Goal: Task Accomplishment & Management: Complete application form

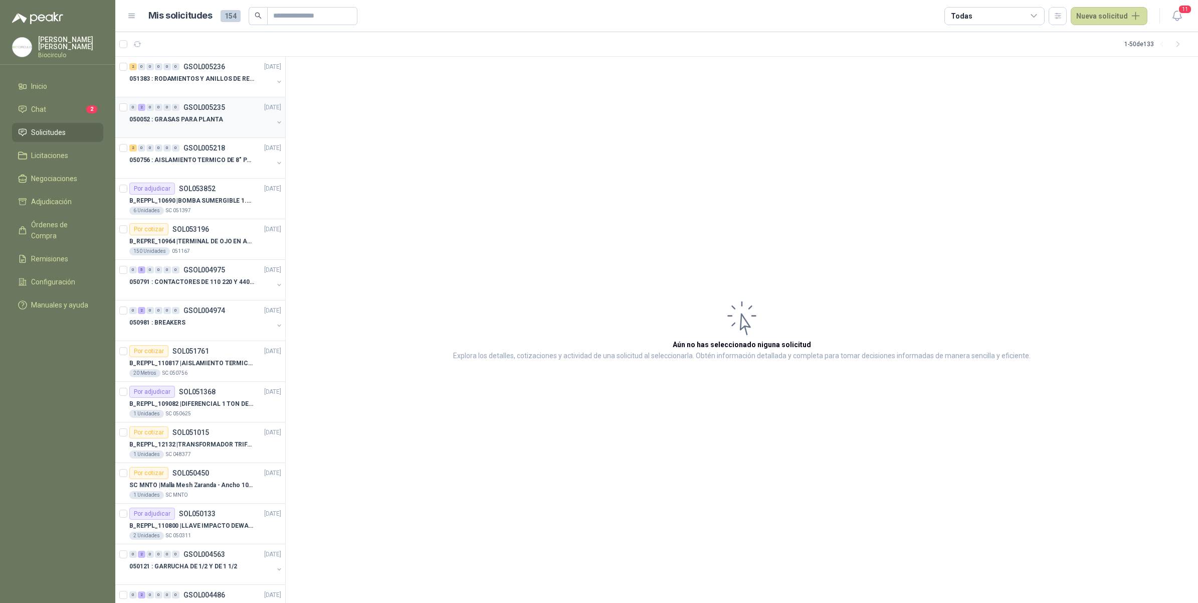
click at [201, 131] on div at bounding box center [201, 129] width 144 height 8
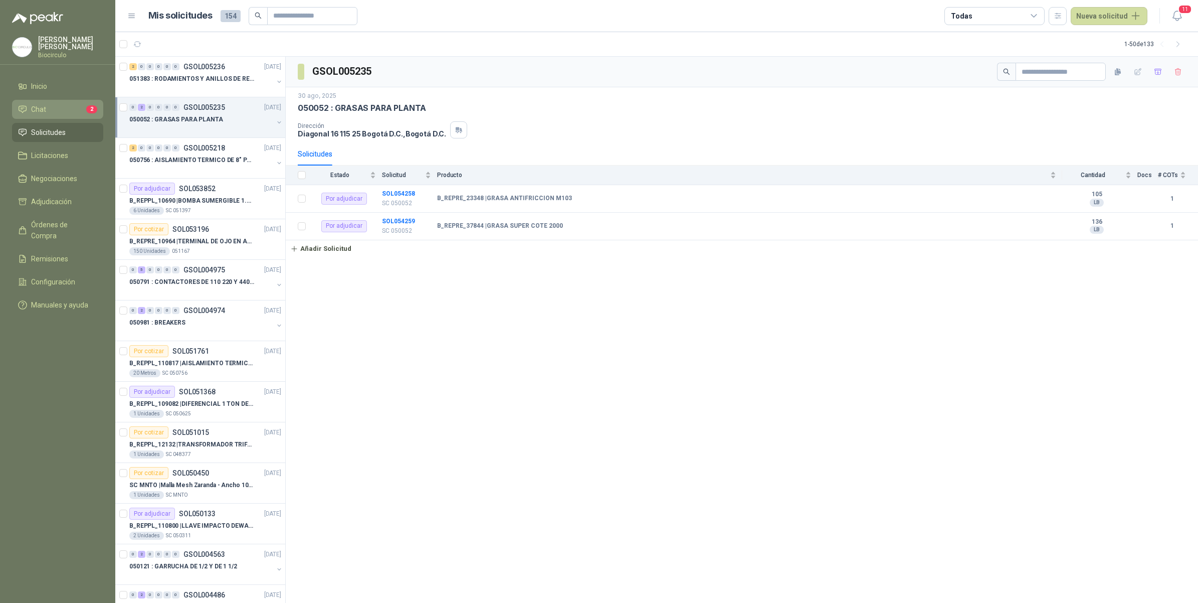
click at [81, 114] on link "Chat 2" at bounding box center [57, 109] width 91 height 19
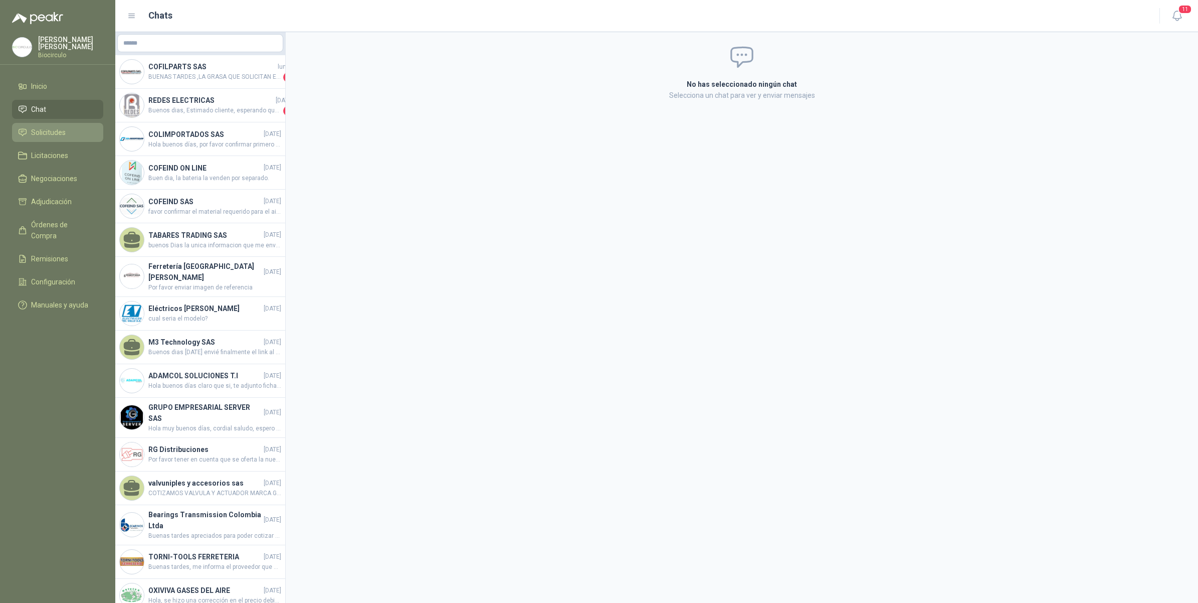
click at [96, 127] on li "Solicitudes" at bounding box center [57, 132] width 79 height 11
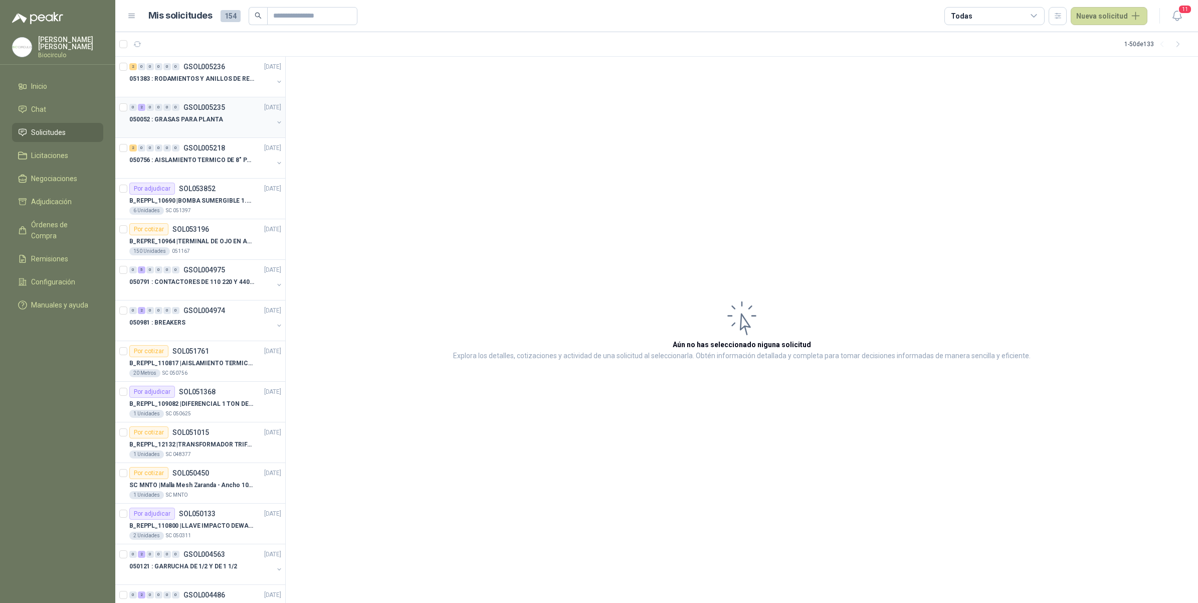
click at [223, 118] on div "050052 : GRASAS PARA PLANTA" at bounding box center [201, 119] width 144 height 12
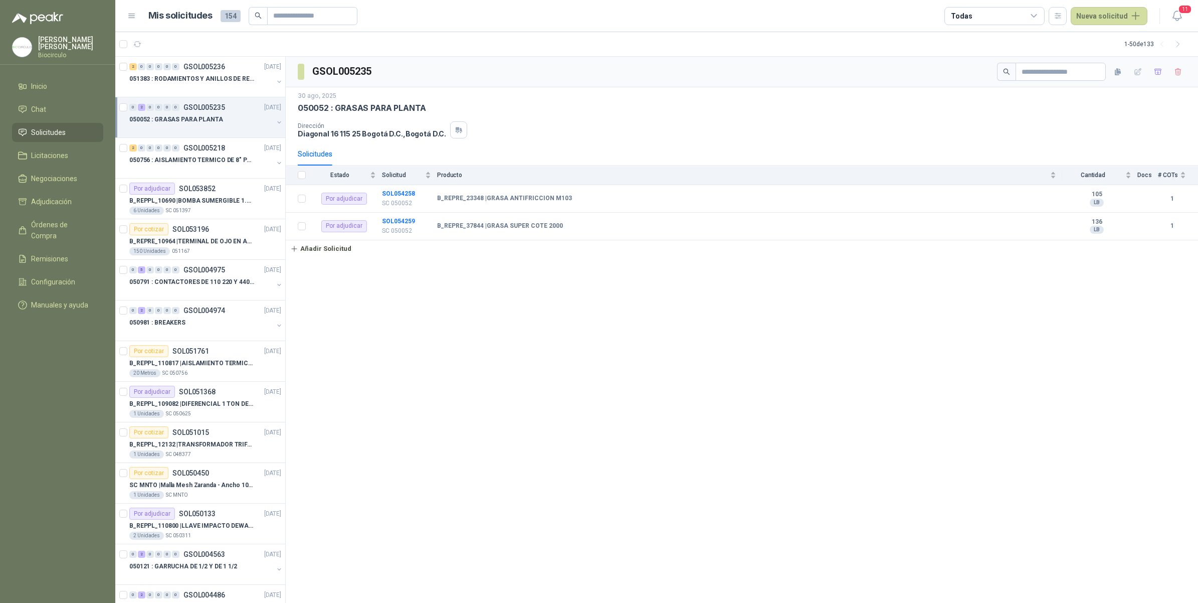
click at [275, 118] on button "button" at bounding box center [279, 122] width 8 height 8
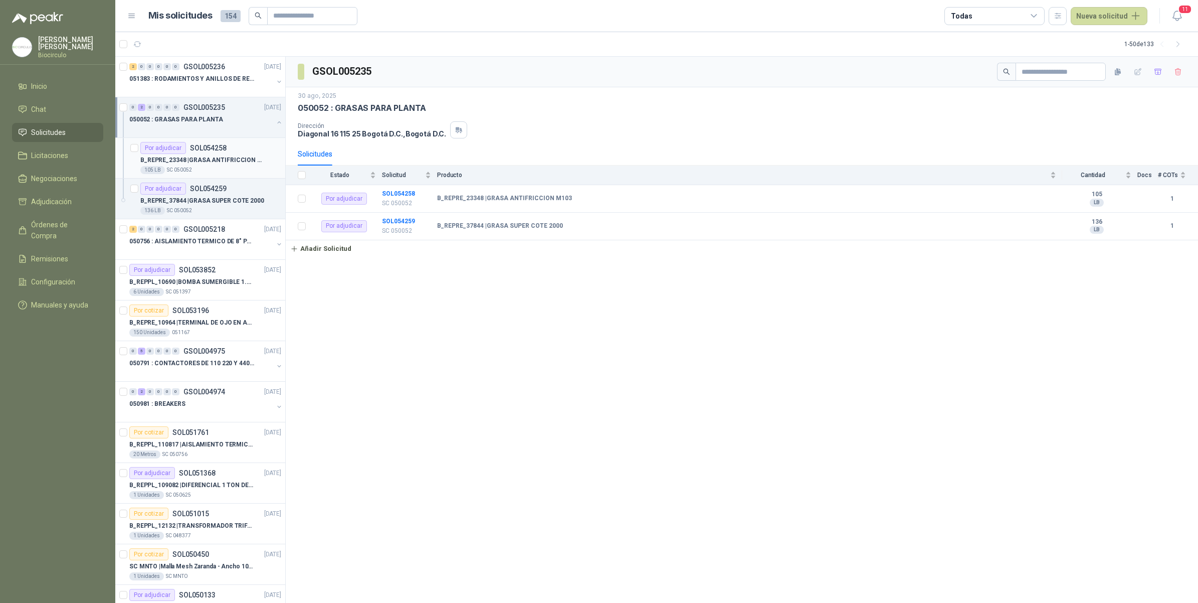
click at [246, 168] on div "105 LB SC 050052" at bounding box center [210, 170] width 141 height 8
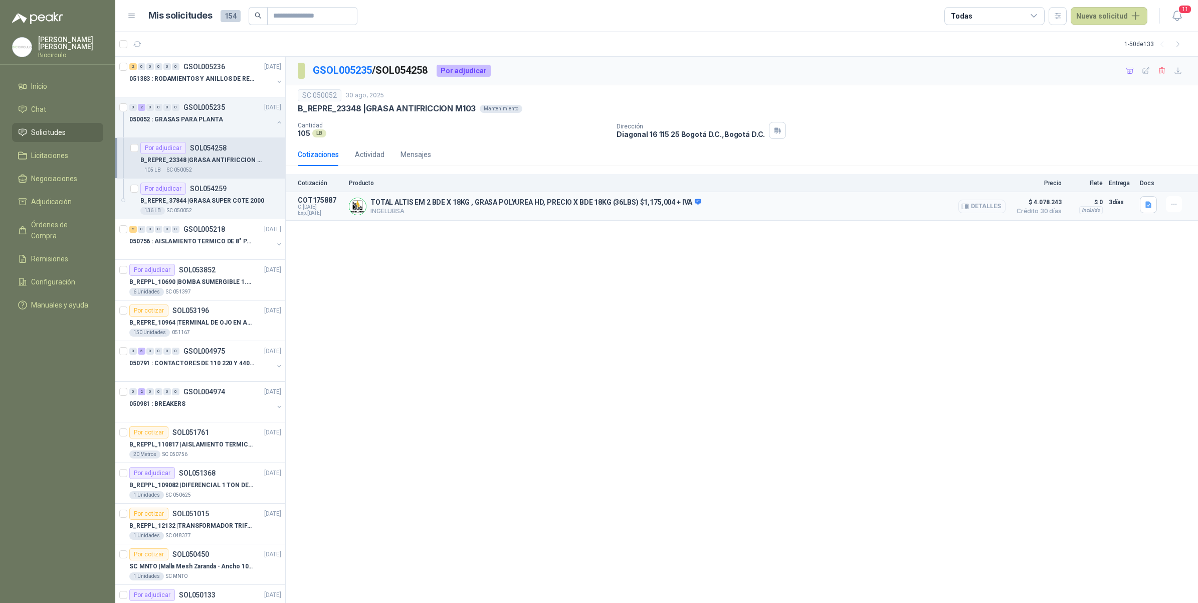
click at [992, 204] on button "Detalles" at bounding box center [981, 207] width 47 height 14
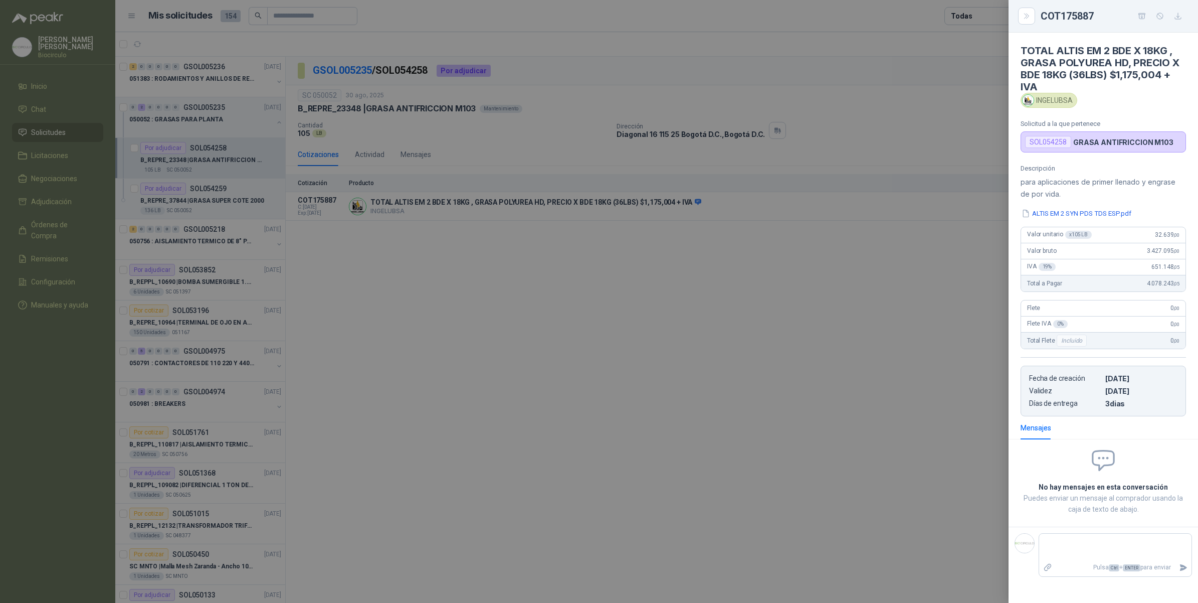
click at [496, 310] on div at bounding box center [599, 301] width 1198 height 603
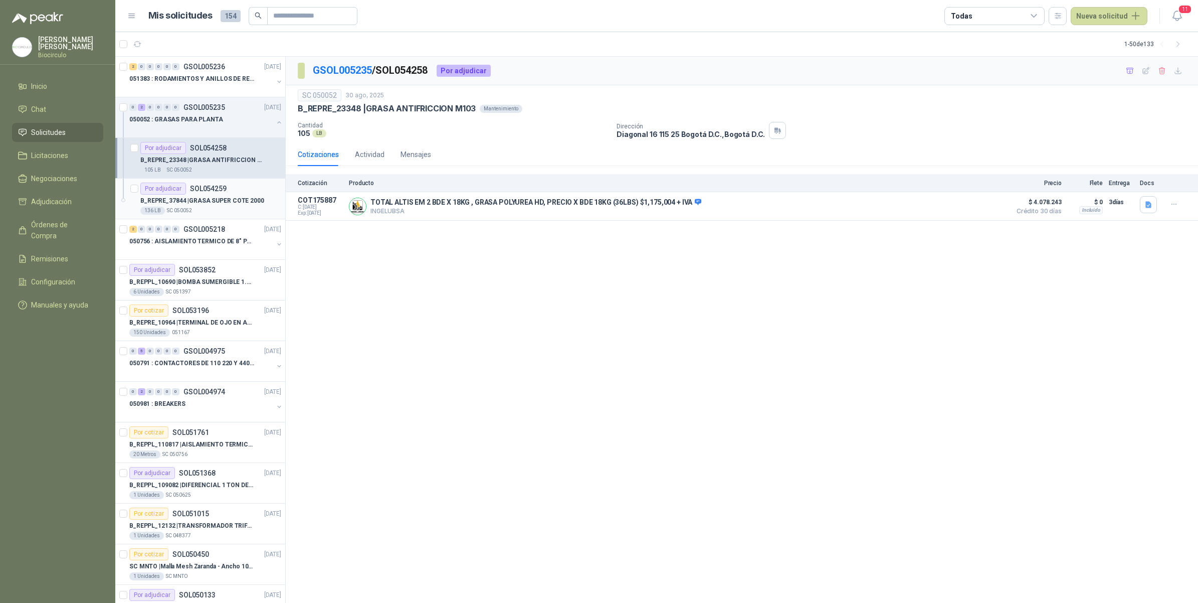
click at [211, 206] on div "B_REPRE_37844 | GRASA SUPER [PERSON_NAME] 2000" at bounding box center [210, 201] width 141 height 12
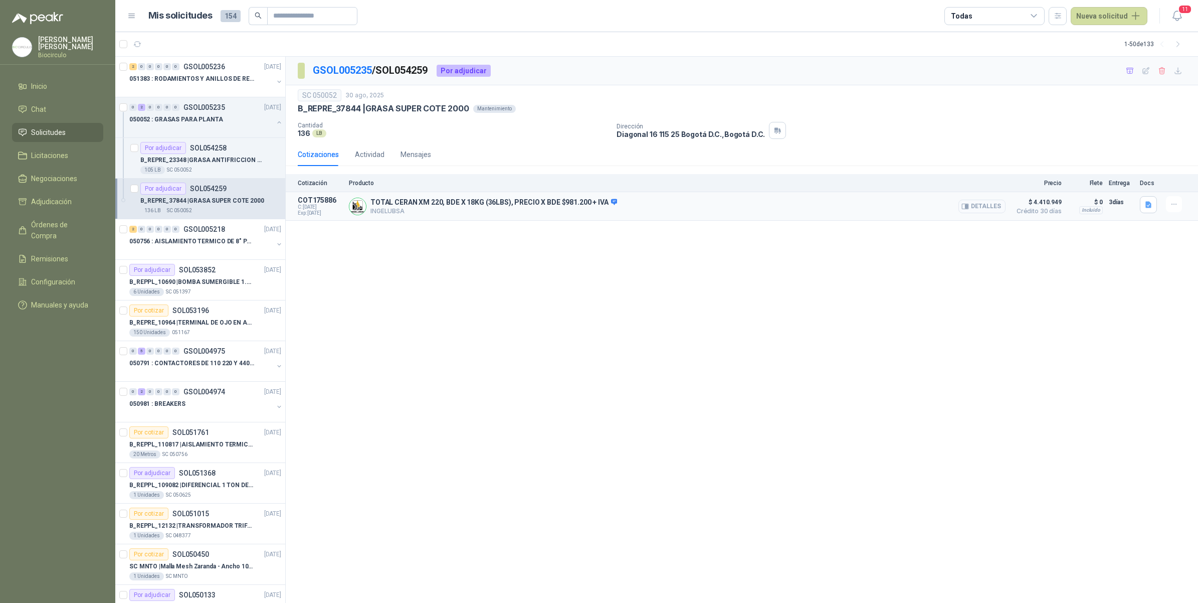
click at [960, 202] on button "Detalles" at bounding box center [981, 207] width 47 height 14
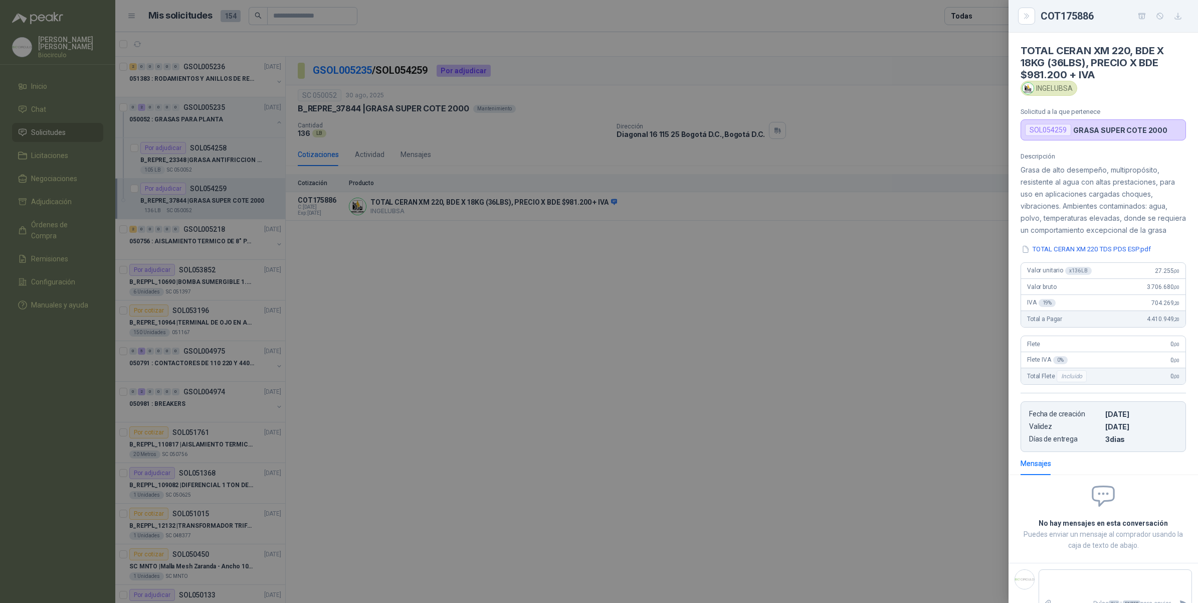
click at [862, 238] on div at bounding box center [599, 301] width 1198 height 603
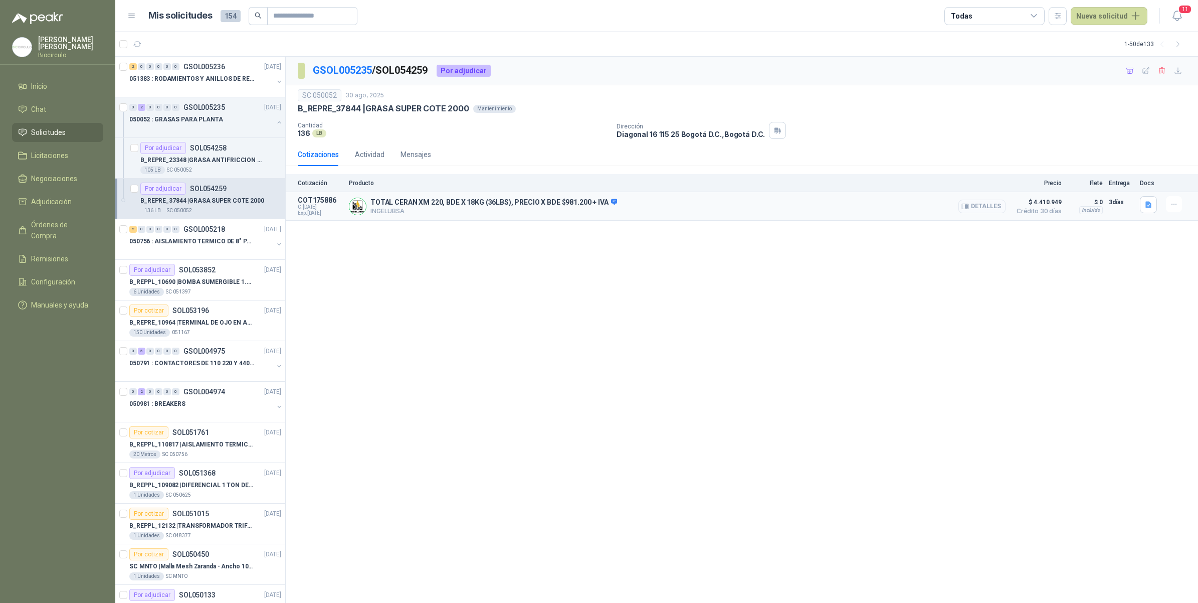
click at [991, 209] on button "Detalles" at bounding box center [981, 207] width 47 height 14
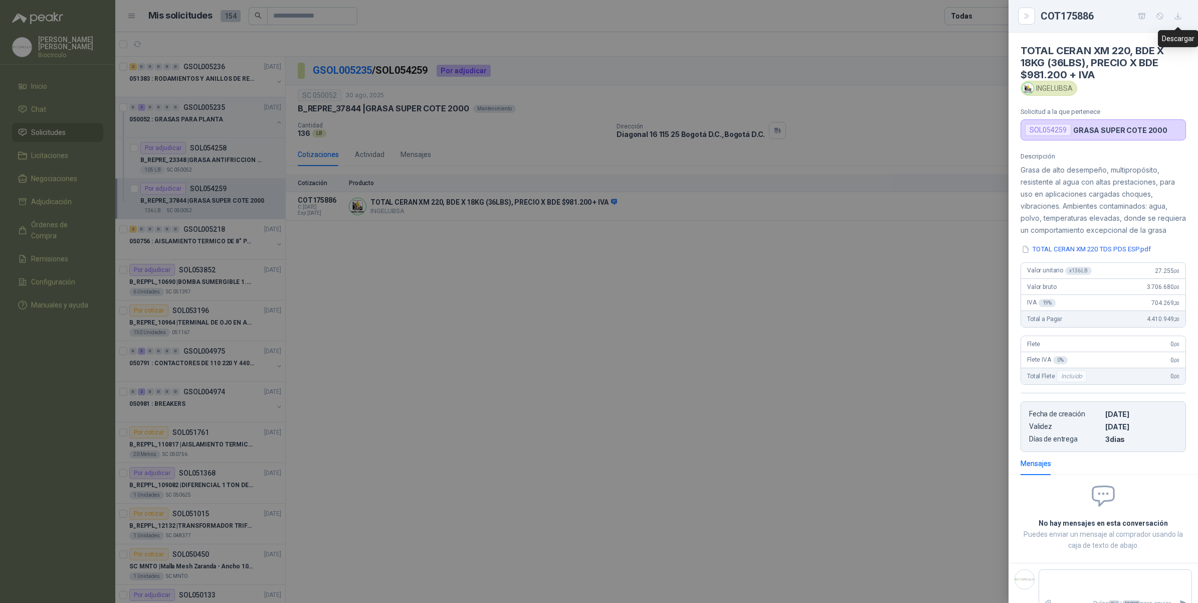
click at [1174, 17] on icon "button" at bounding box center [1178, 16] width 9 height 9
click at [713, 286] on div at bounding box center [599, 301] width 1198 height 603
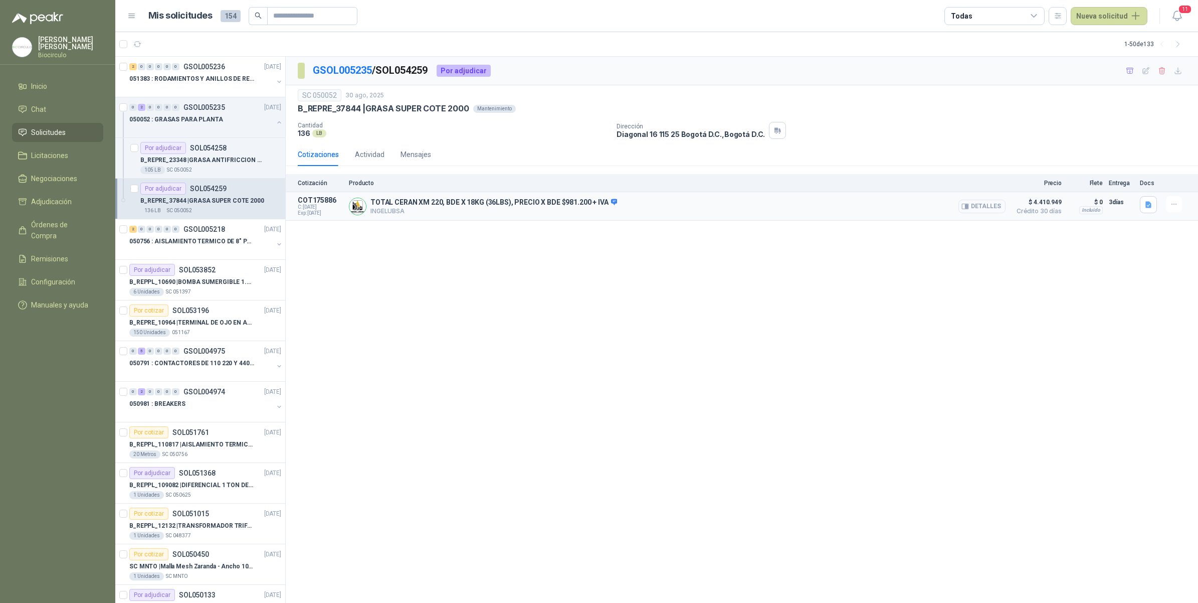
click at [989, 200] on button "Detalles" at bounding box center [981, 207] width 47 height 14
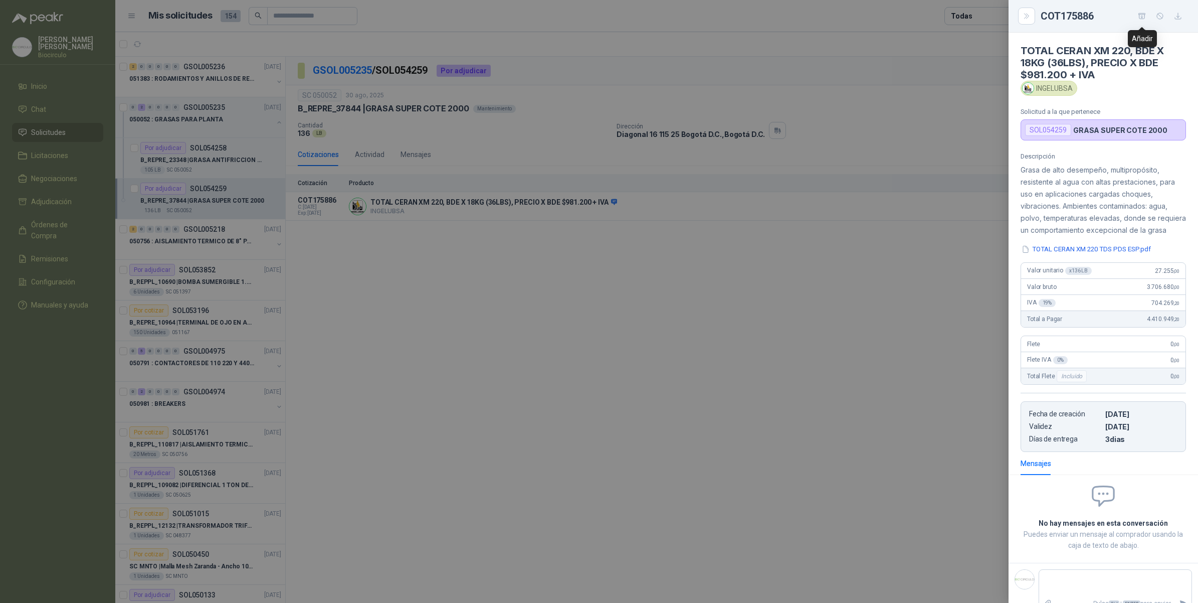
click at [1145, 16] on icon "button" at bounding box center [1142, 16] width 9 height 9
click at [225, 162] on div at bounding box center [599, 301] width 1198 height 603
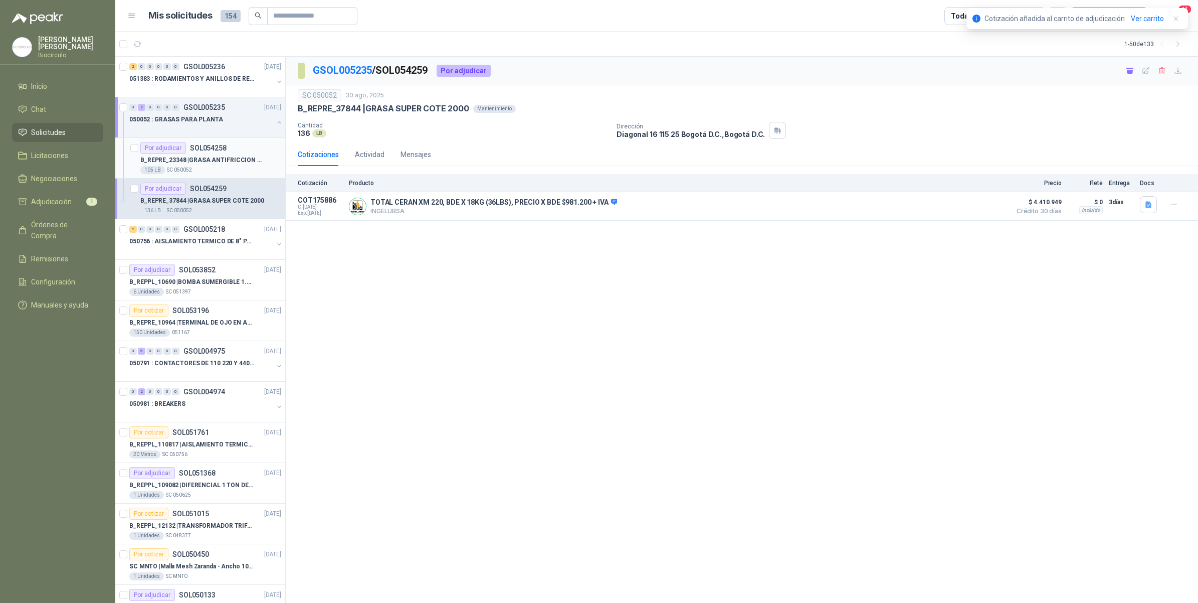
click at [231, 159] on p "B_REPRE_23348 | GRASA ANTIFRICCION M103" at bounding box center [202, 160] width 125 height 10
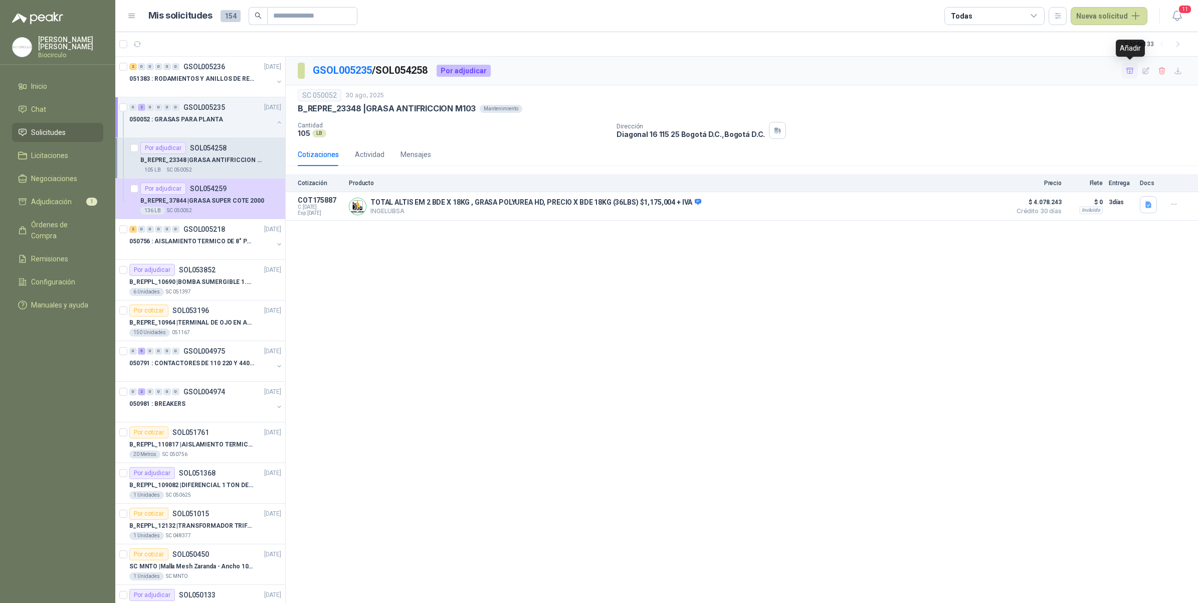
click at [1126, 70] on icon "button" at bounding box center [1130, 71] width 9 height 9
click at [1141, 15] on link "Ver carrito" at bounding box center [1147, 18] width 33 height 11
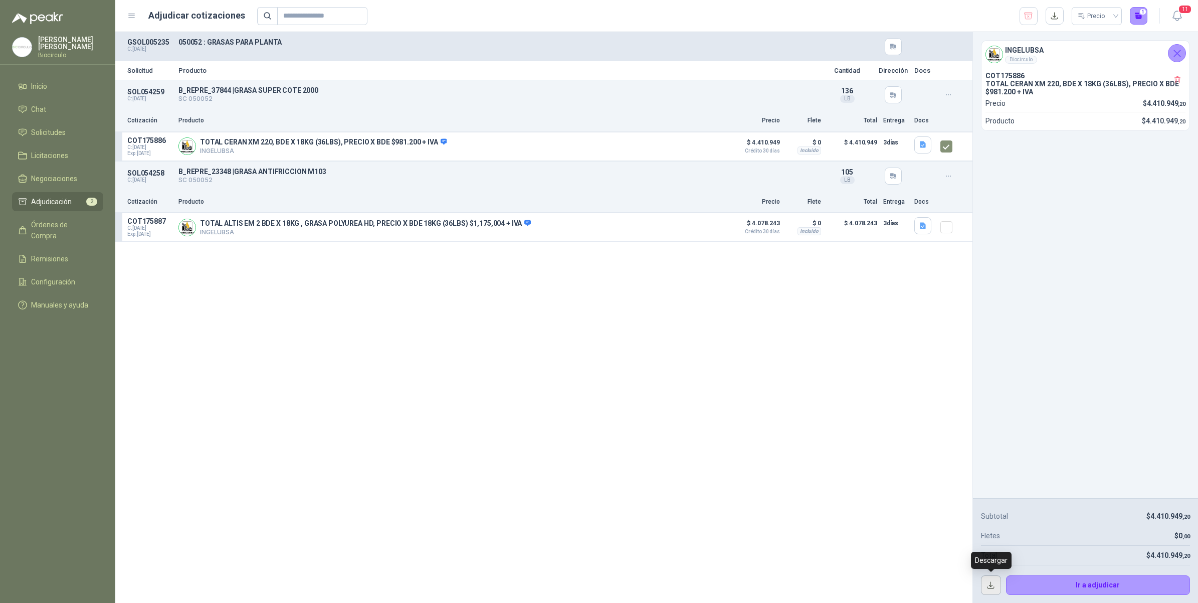
click at [987, 580] on button "button" at bounding box center [991, 585] width 20 height 20
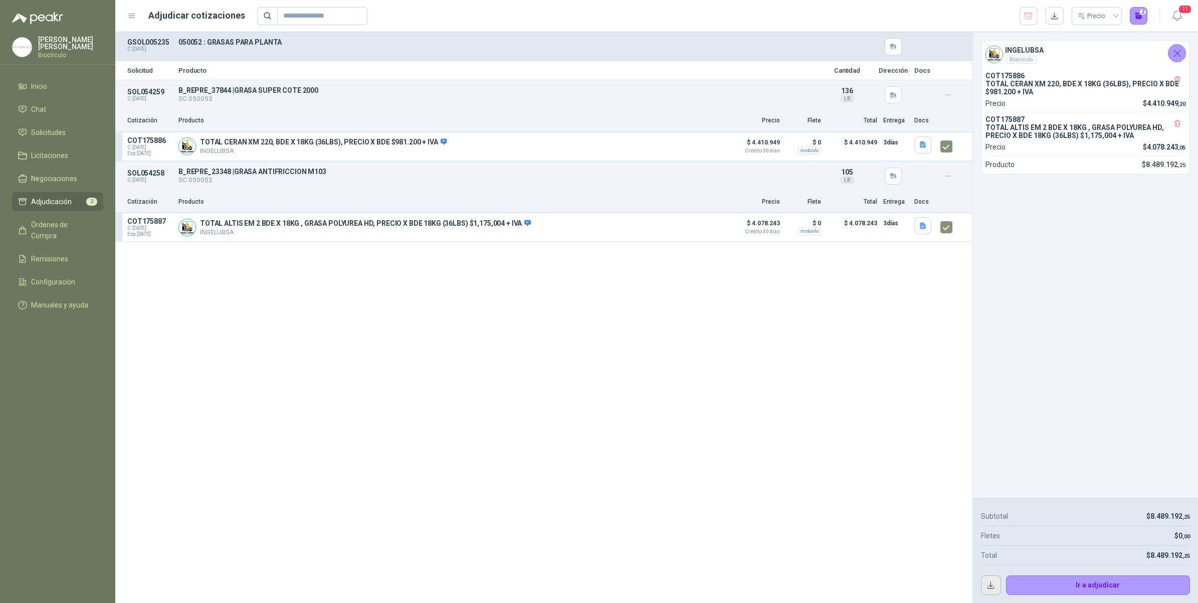
click at [991, 584] on button "button" at bounding box center [991, 585] width 20 height 20
click at [1138, 18] on button "2" at bounding box center [1139, 16] width 18 height 18
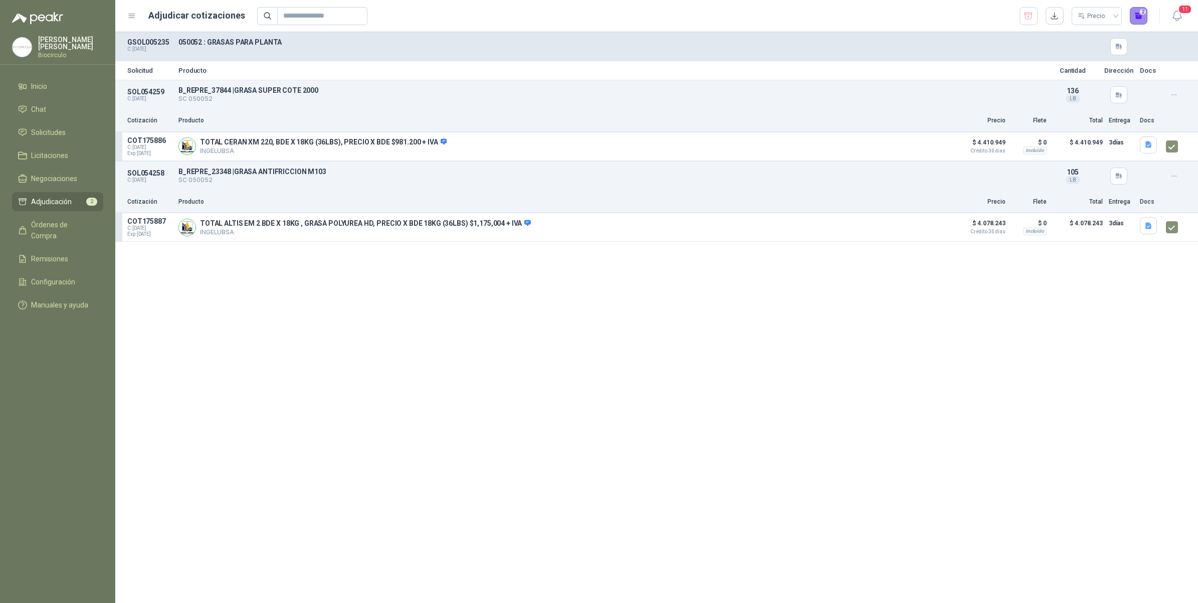
click at [1138, 18] on button "2" at bounding box center [1139, 16] width 18 height 18
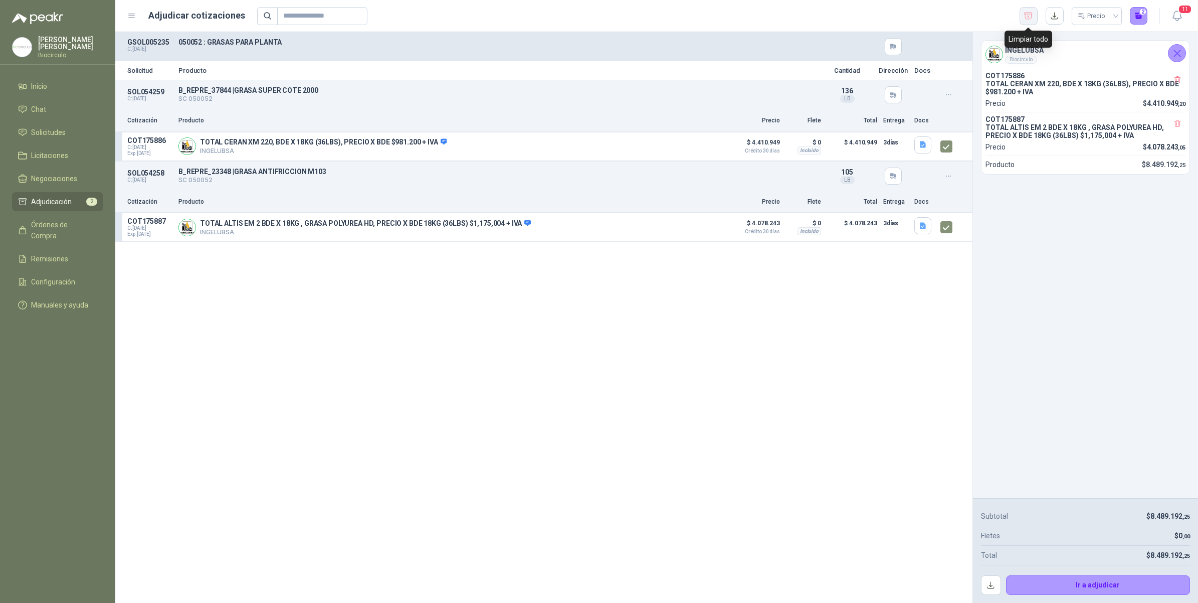
click at [1031, 11] on icon "button" at bounding box center [1029, 16] width 10 height 10
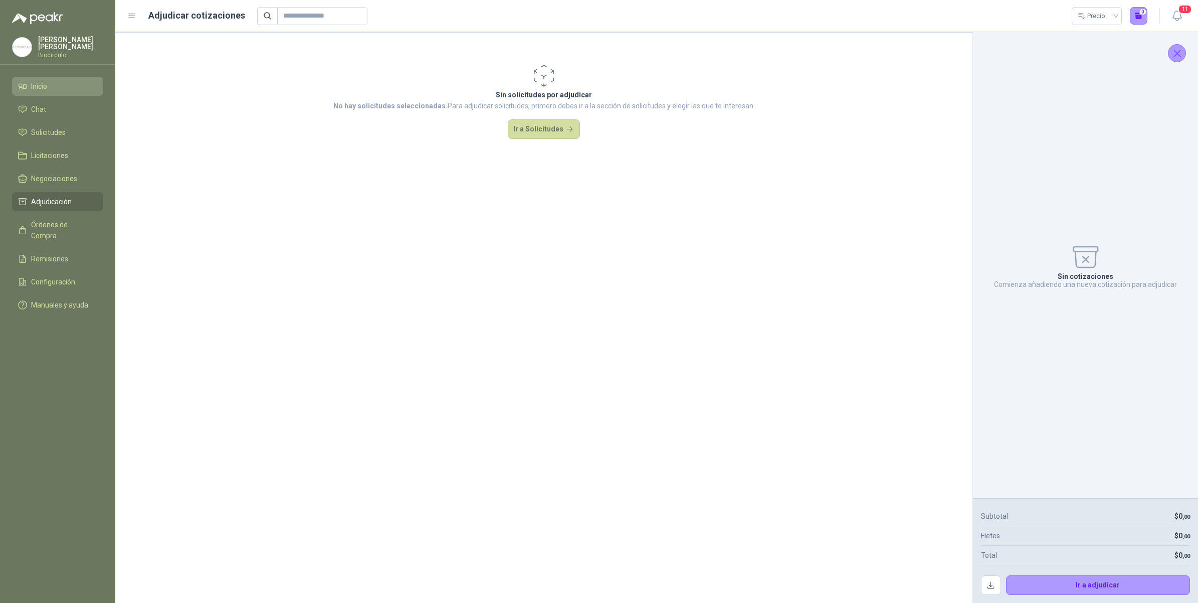
click at [44, 88] on span "Inicio" at bounding box center [39, 86] width 16 height 11
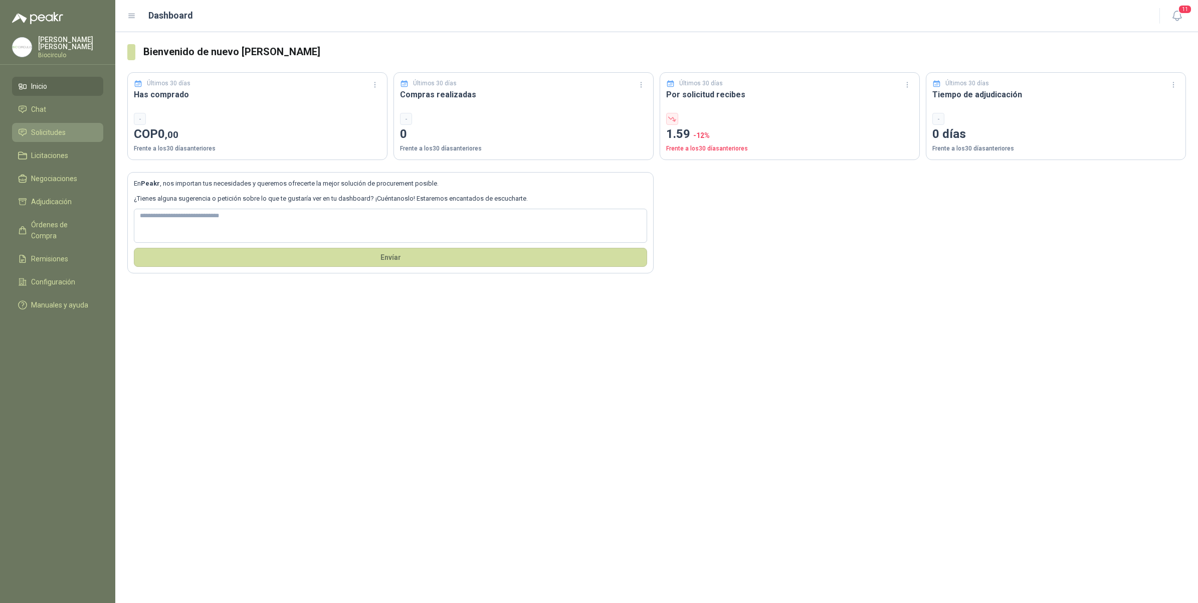
click at [46, 127] on span "Solicitudes" at bounding box center [48, 132] width 35 height 11
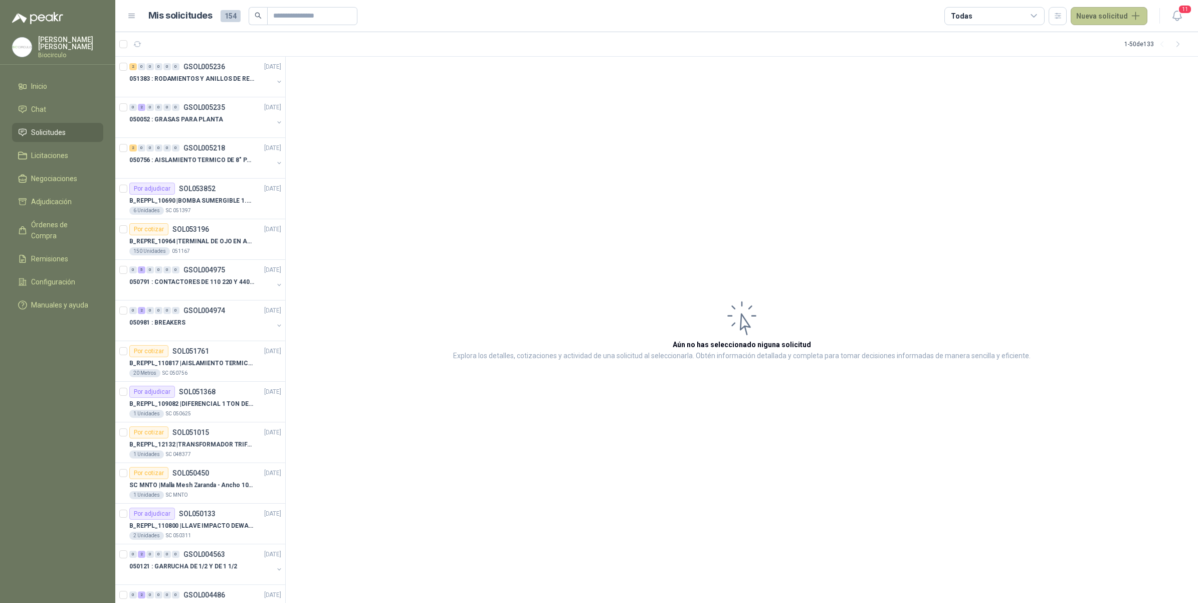
click at [1094, 22] on button "Nueva solicitud" at bounding box center [1109, 16] width 77 height 18
click at [1094, 36] on link "Solicitud" at bounding box center [1120, 40] width 85 height 18
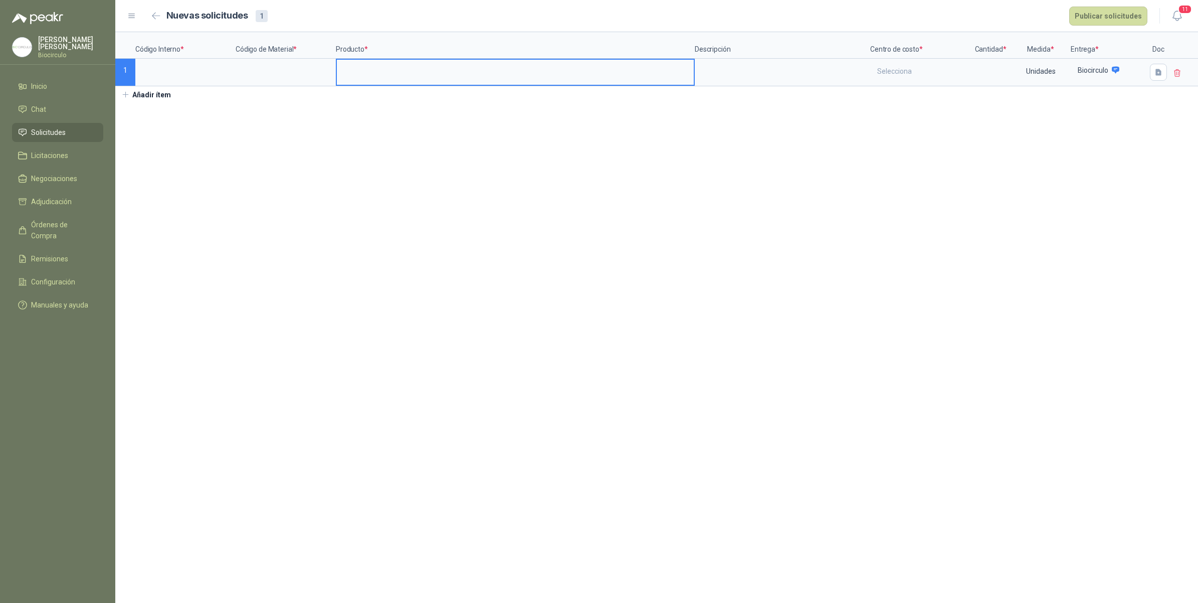
click at [339, 79] on input at bounding box center [515, 70] width 357 height 20
click at [260, 73] on input at bounding box center [286, 70] width 98 height 20
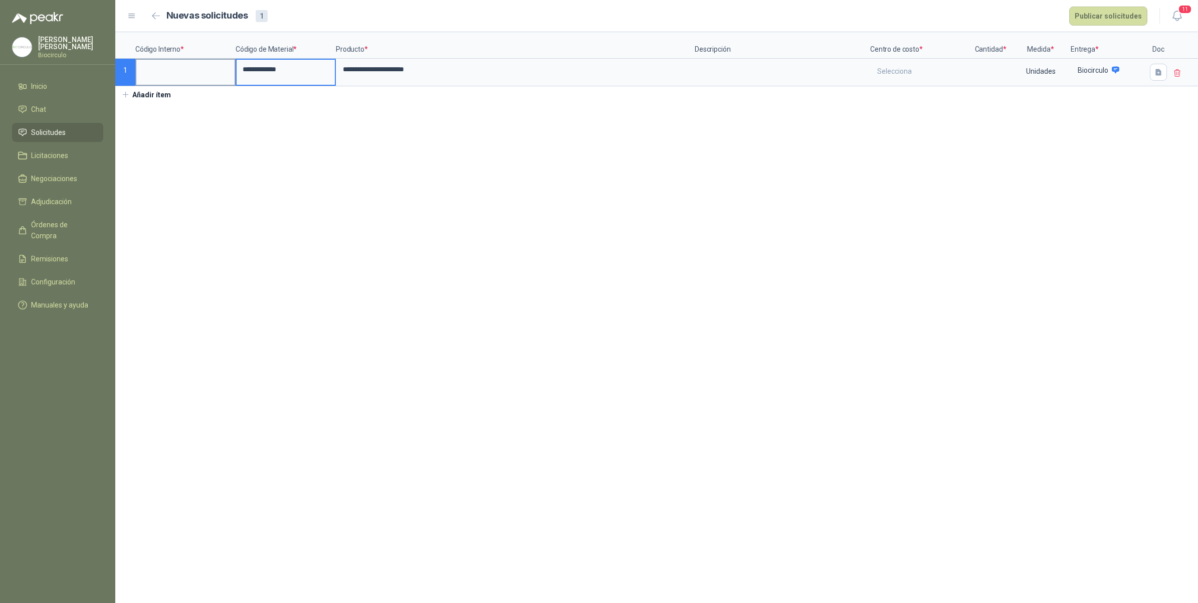
click at [211, 69] on input at bounding box center [185, 70] width 98 height 20
click at [144, 69] on input "******" at bounding box center [185, 70] width 98 height 20
click at [141, 69] on input "******" at bounding box center [185, 70] width 98 height 20
type input "*********"
click at [801, 71] on textarea at bounding box center [782, 71] width 173 height 23
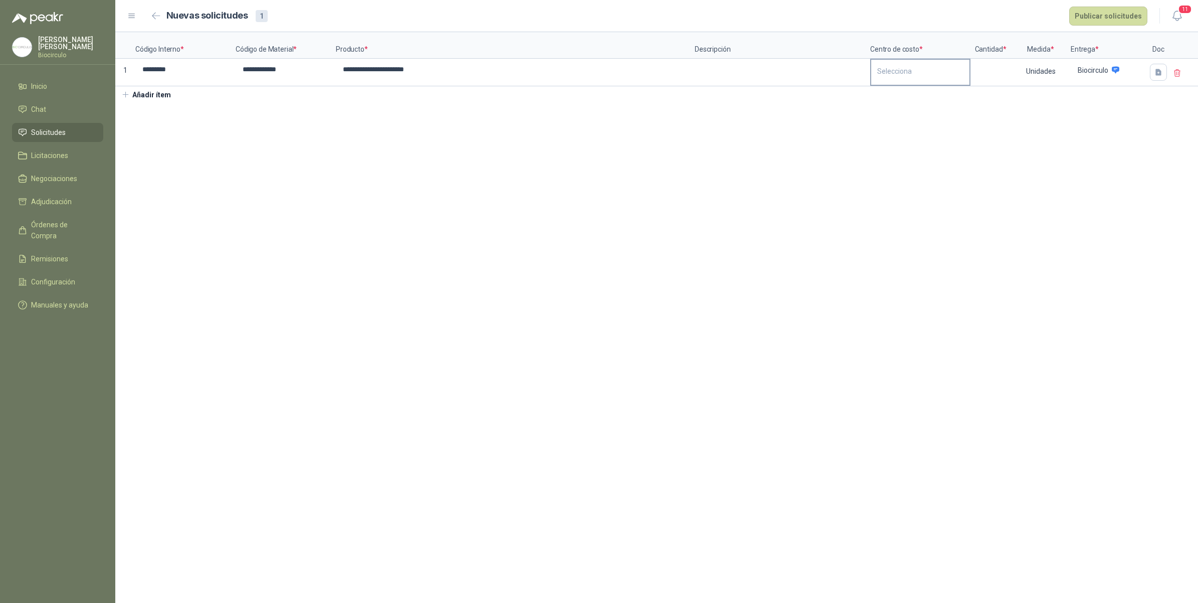
click at [918, 72] on div "Selecciona" at bounding box center [920, 71] width 98 height 23
click at [908, 115] on div "Mantenimiento" at bounding box center [901, 115] width 42 height 7
click at [984, 74] on input at bounding box center [991, 70] width 38 height 20
type input "***"
click at [1044, 73] on div "Unidades" at bounding box center [1041, 71] width 58 height 23
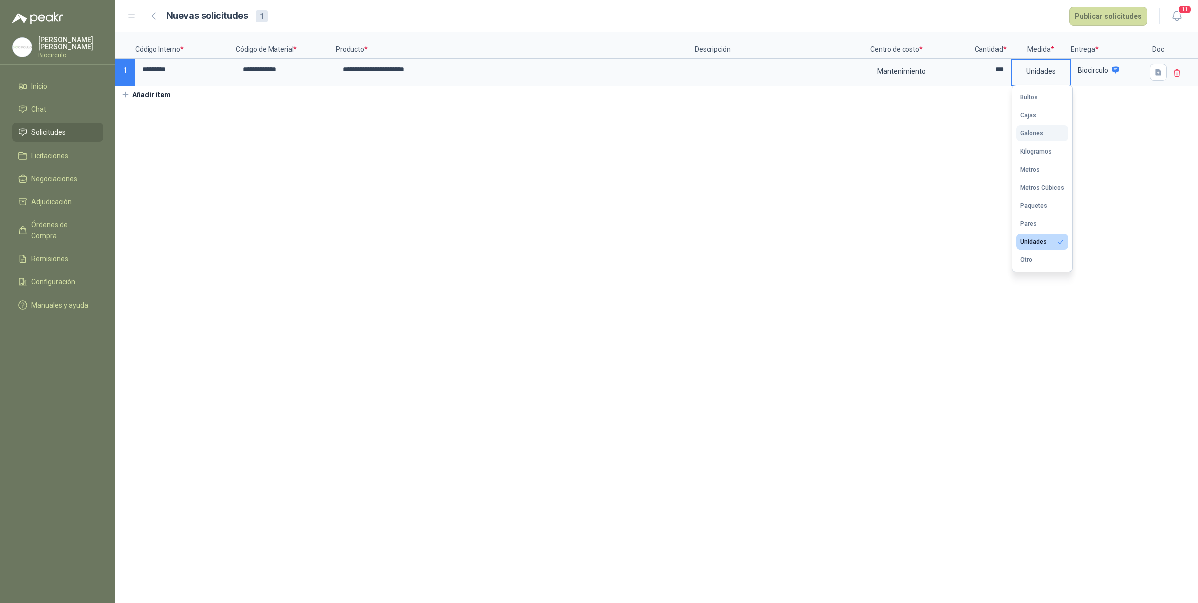
click at [1046, 135] on button "Galones" at bounding box center [1042, 133] width 52 height 16
click at [1101, 16] on button "Publicar solicitudes" at bounding box center [1108, 16] width 78 height 19
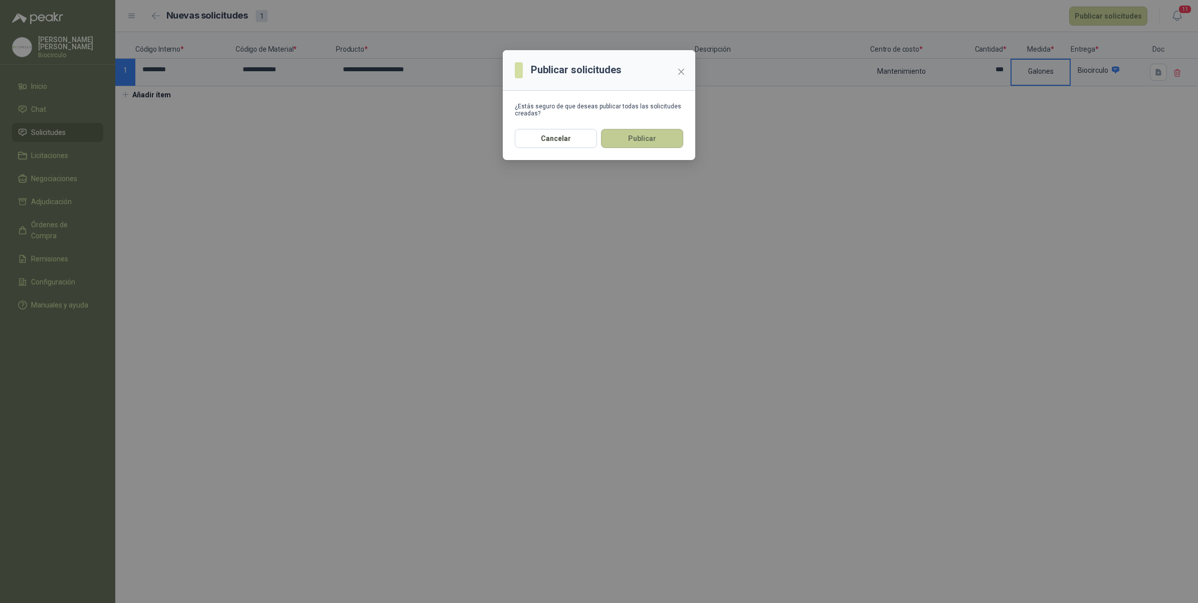
click at [617, 129] on button "Publicar" at bounding box center [642, 138] width 82 height 19
